Goal: Manage account settings

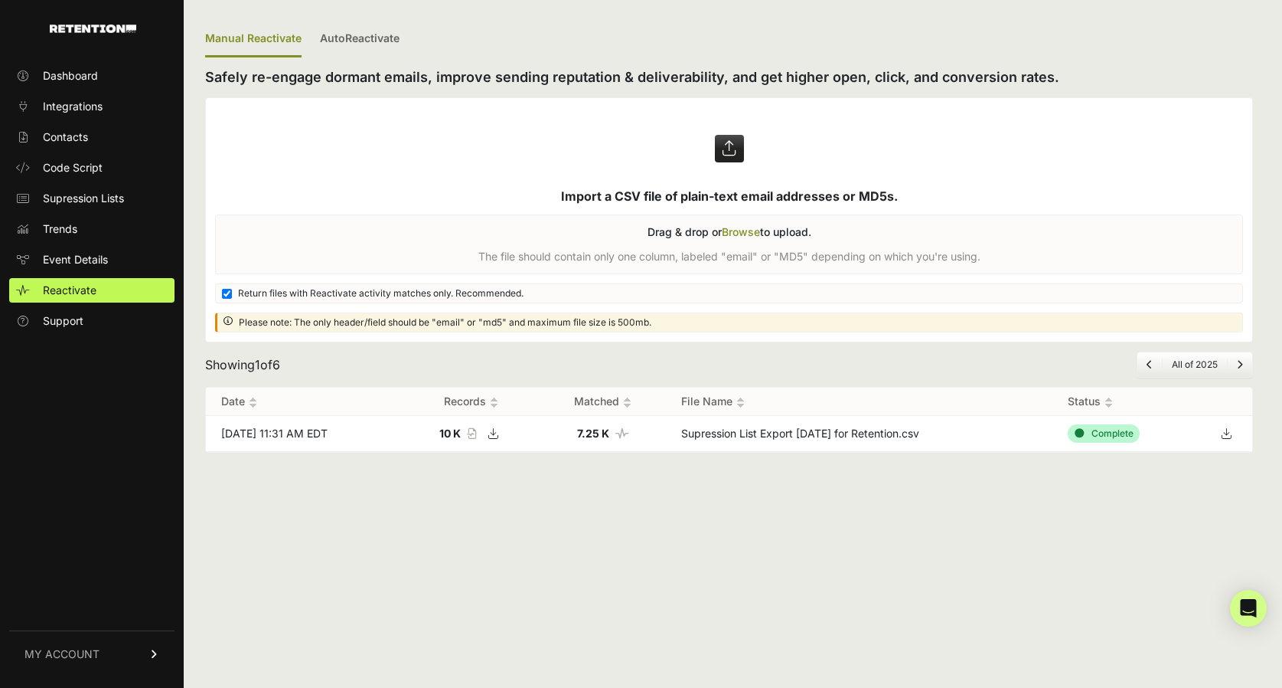
click at [69, 656] on span "MY ACCOUNT" at bounding box center [62, 653] width 75 height 15
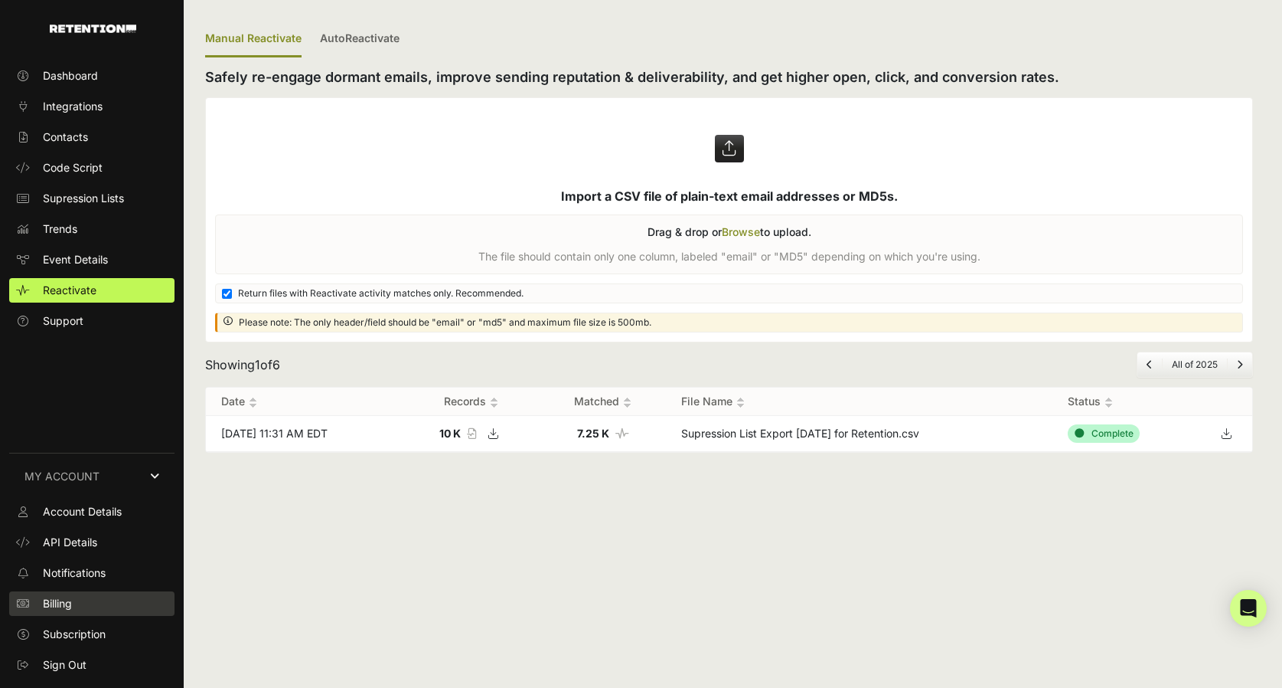
click at [72, 599] on span "Billing" at bounding box center [57, 603] width 29 height 15
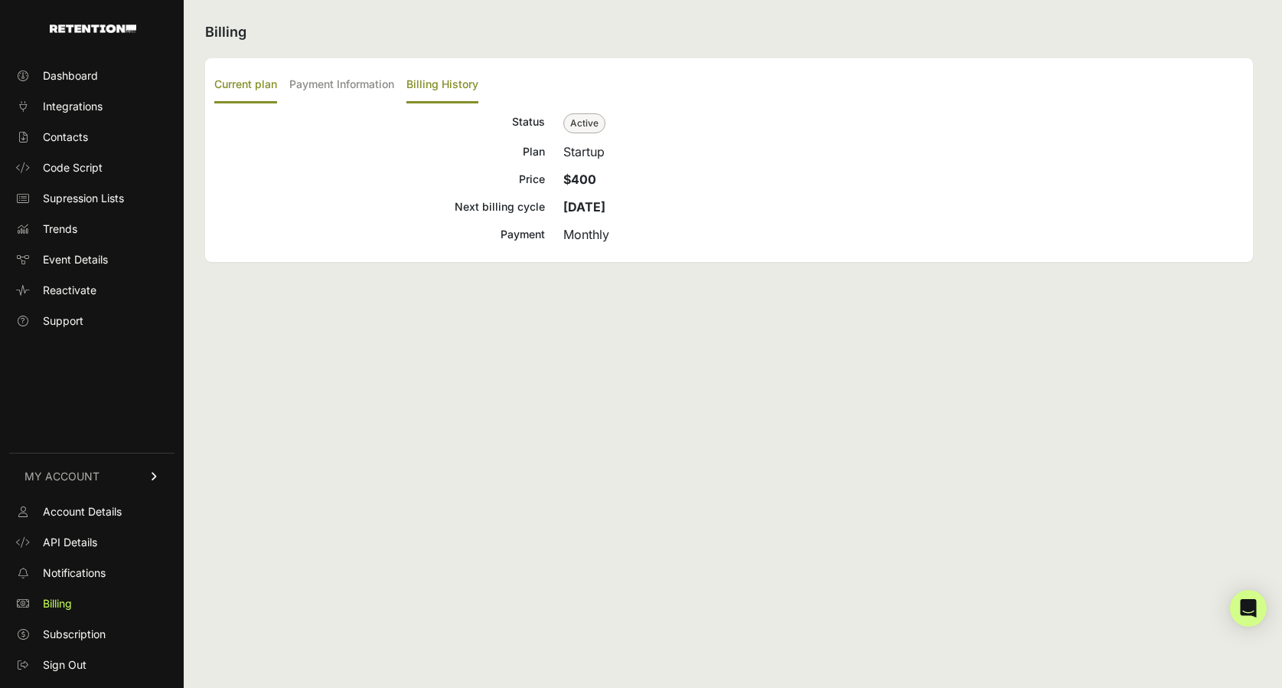
click at [423, 84] on label "Billing History" at bounding box center [443, 85] width 72 height 36
click at [0, 0] on input "Billing History" at bounding box center [0, 0] width 0 height 0
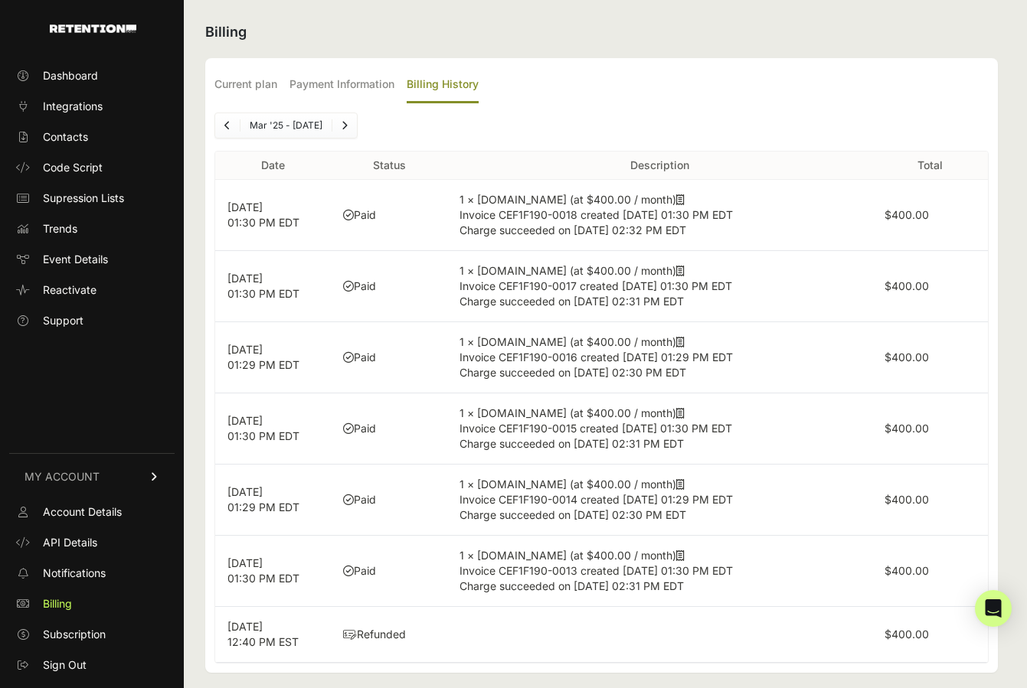
click at [551, 634] on td at bounding box center [659, 635] width 425 height 56
click at [407, 300] on td "Paid" at bounding box center [389, 286] width 116 height 71
click at [518, 125] on div "Mar '25 - [DATE]" at bounding box center [601, 126] width 774 height 26
click at [87, 380] on div "Dashboard Integrations Contacts Code Script Supression Lists Trends Event Detai…" at bounding box center [92, 367] width 184 height 639
click at [77, 73] on span "Dashboard" at bounding box center [70, 75] width 55 height 15
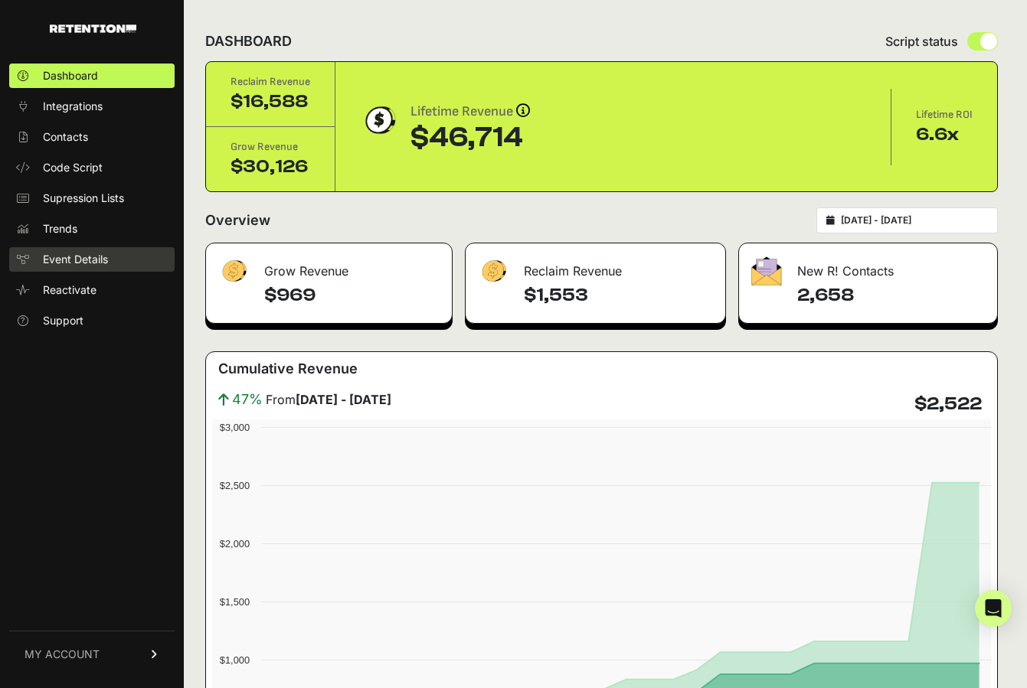
click at [64, 258] on span "Event Details" at bounding box center [75, 259] width 65 height 15
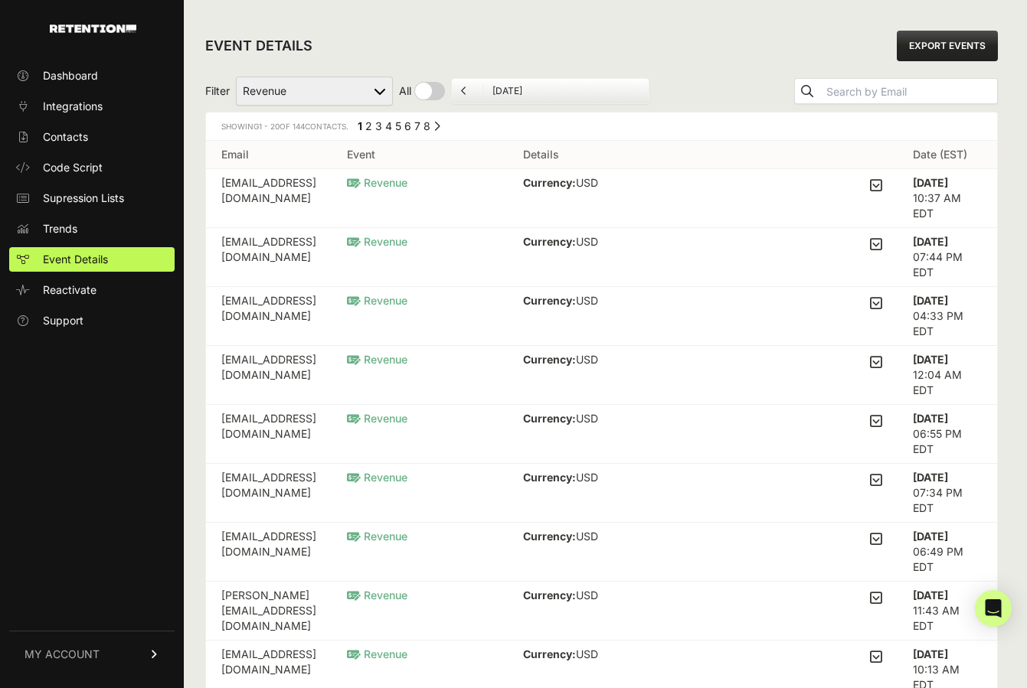
click at [959, 44] on link "EXPORT EVENTS" at bounding box center [947, 46] width 101 height 31
